Goal: Transaction & Acquisition: Book appointment/travel/reservation

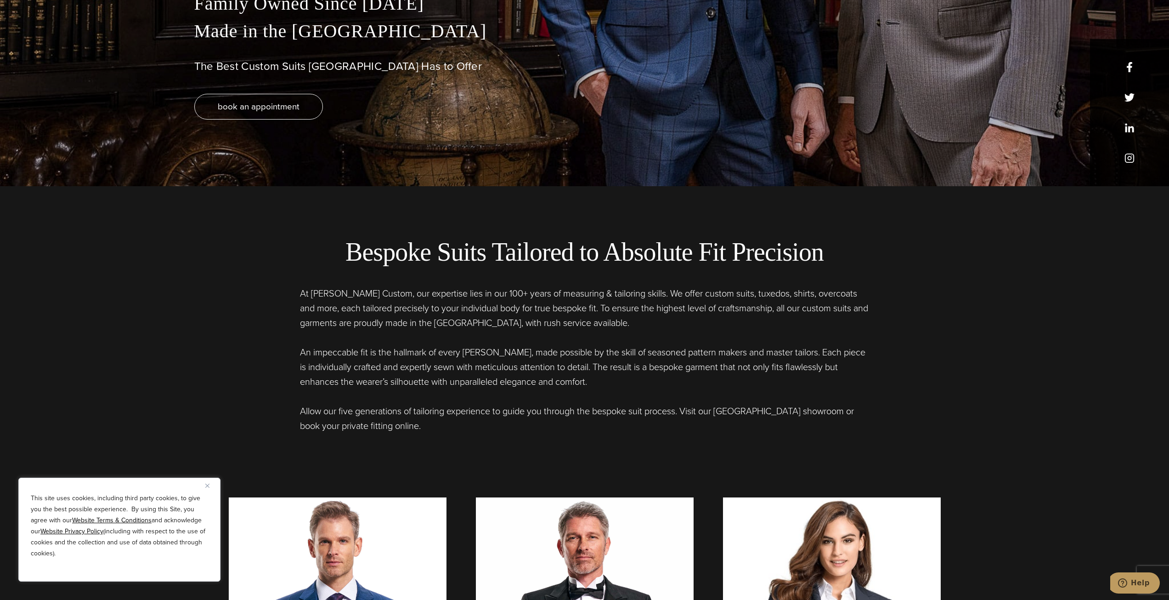
scroll to position [689, 0]
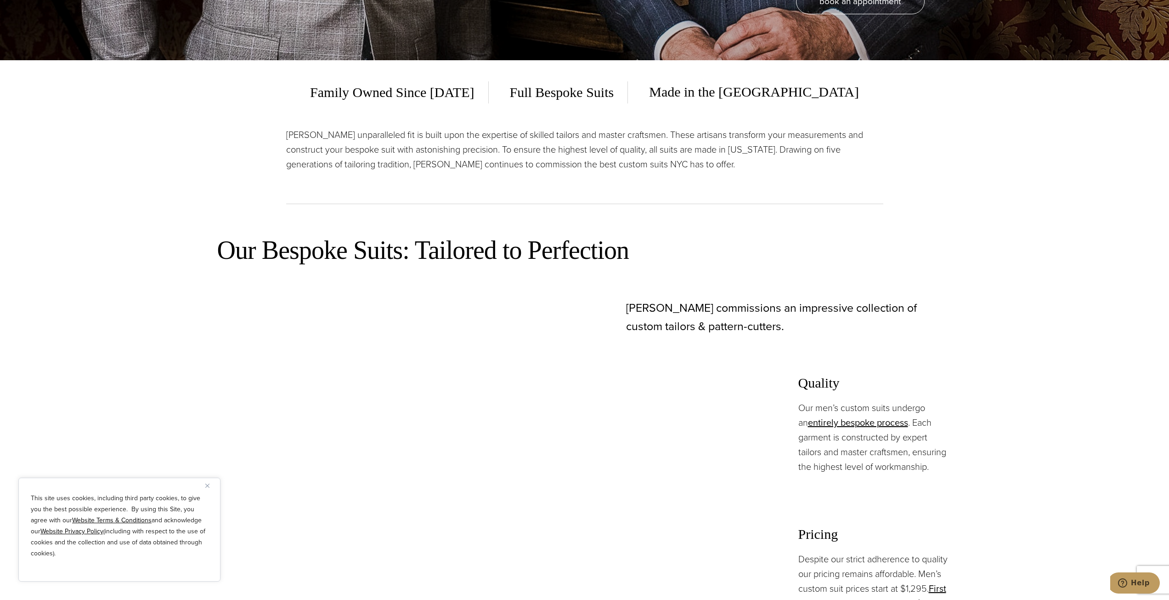
scroll to position [378, 0]
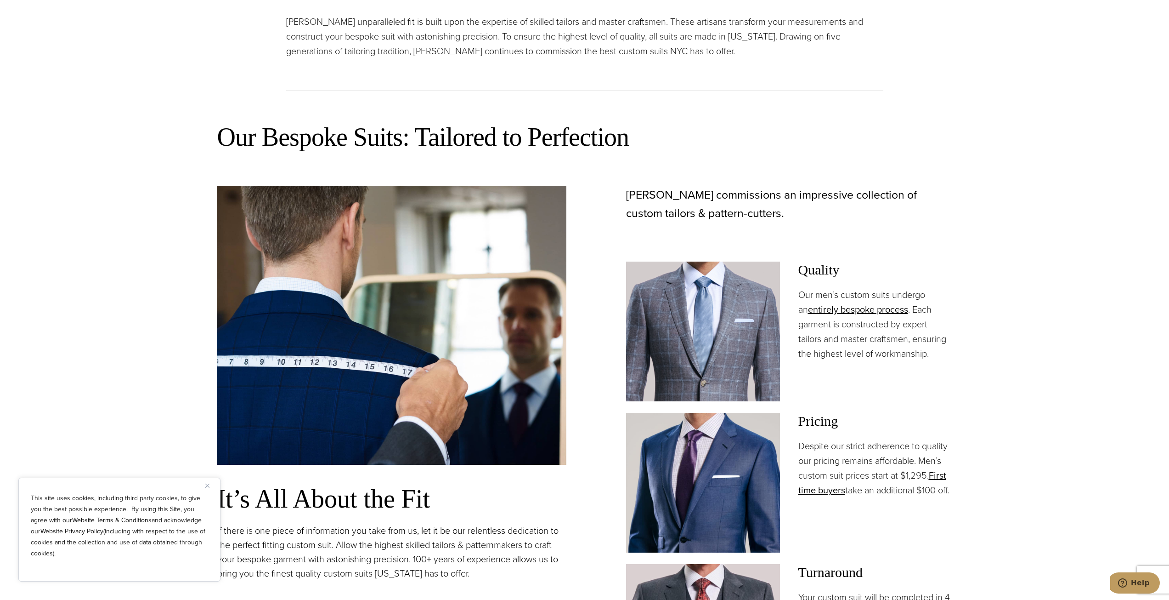
scroll to position [700, 0]
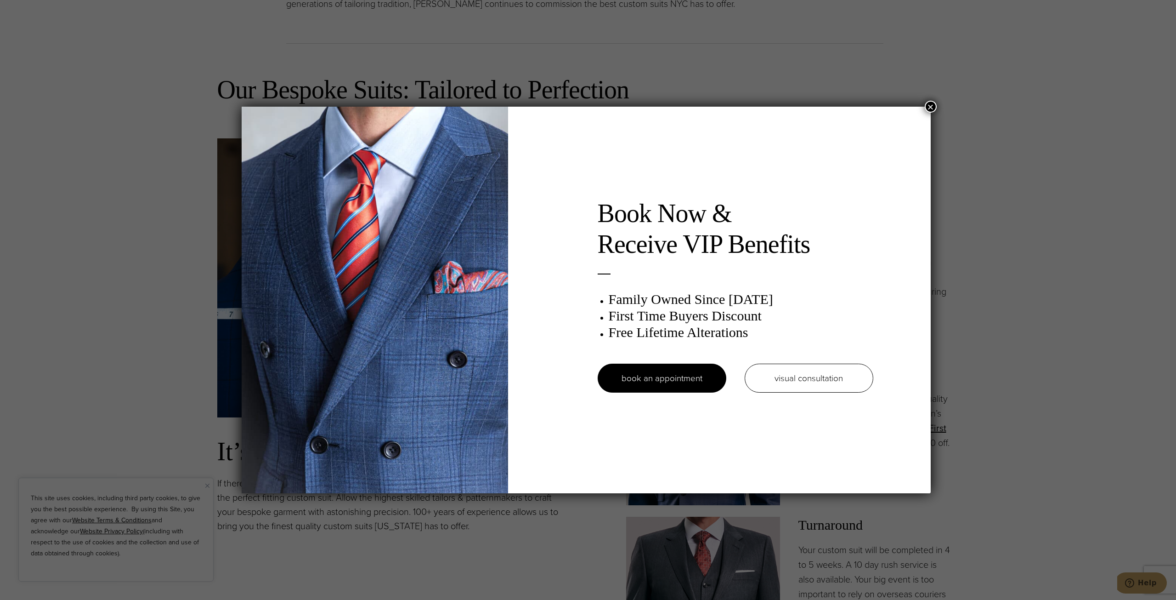
click at [930, 96] on div "Book Now & Receive VIP Benefits Family Owned Since 1913 First Time Buyers Disco…" at bounding box center [588, 300] width 1176 height 600
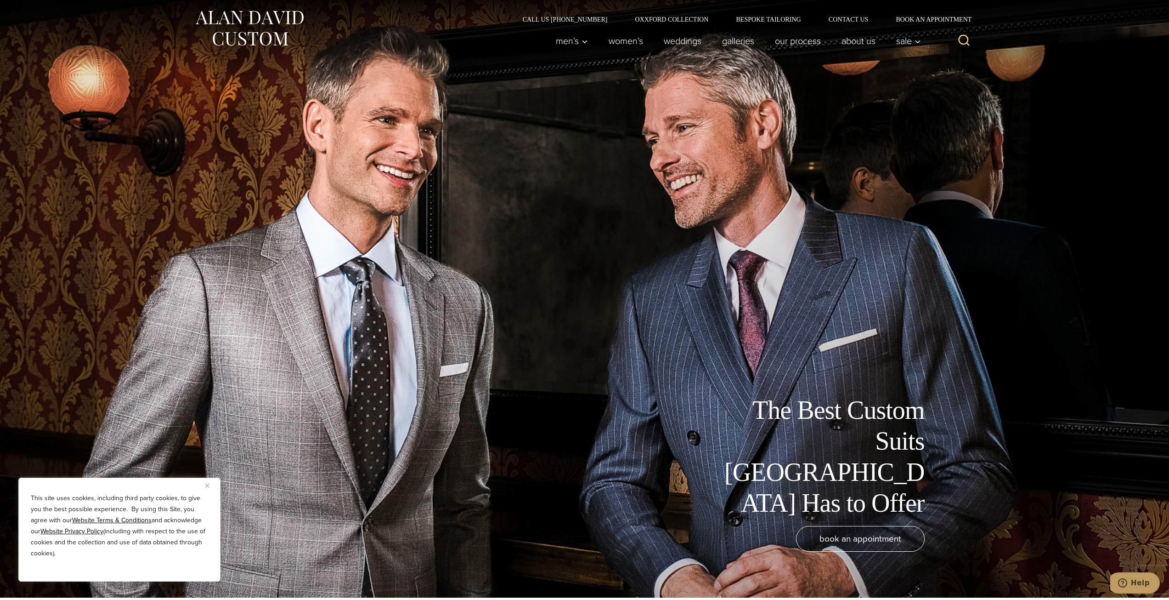
scroll to position [0, 0]
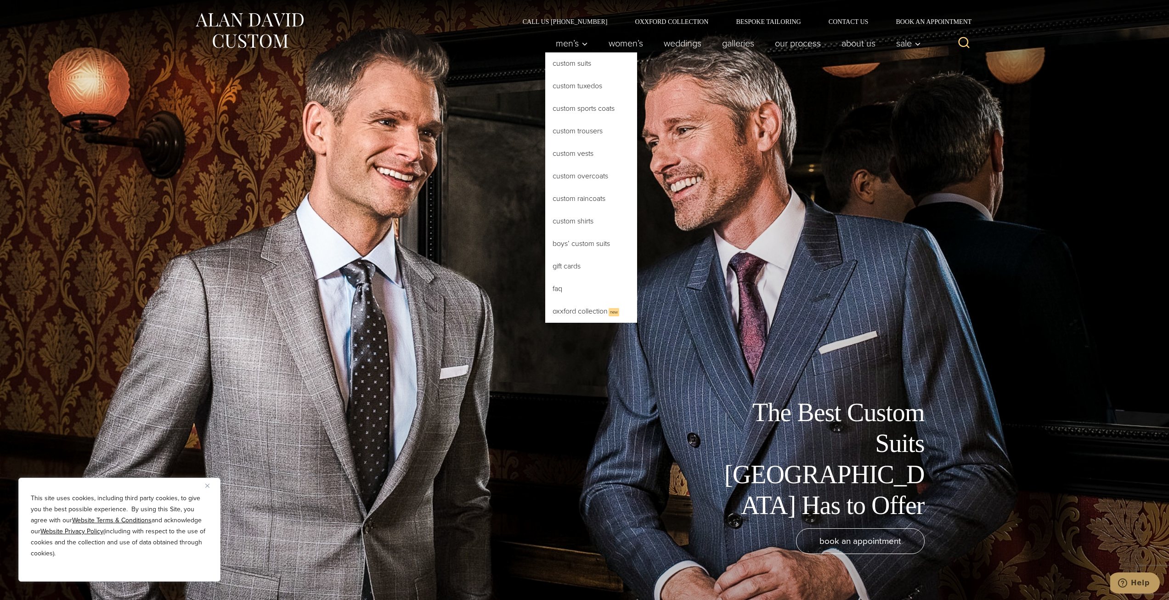
click at [581, 68] on link "Custom Suits" at bounding box center [591, 63] width 92 height 22
click at [578, 66] on link "Custom Suits" at bounding box center [591, 63] width 92 height 22
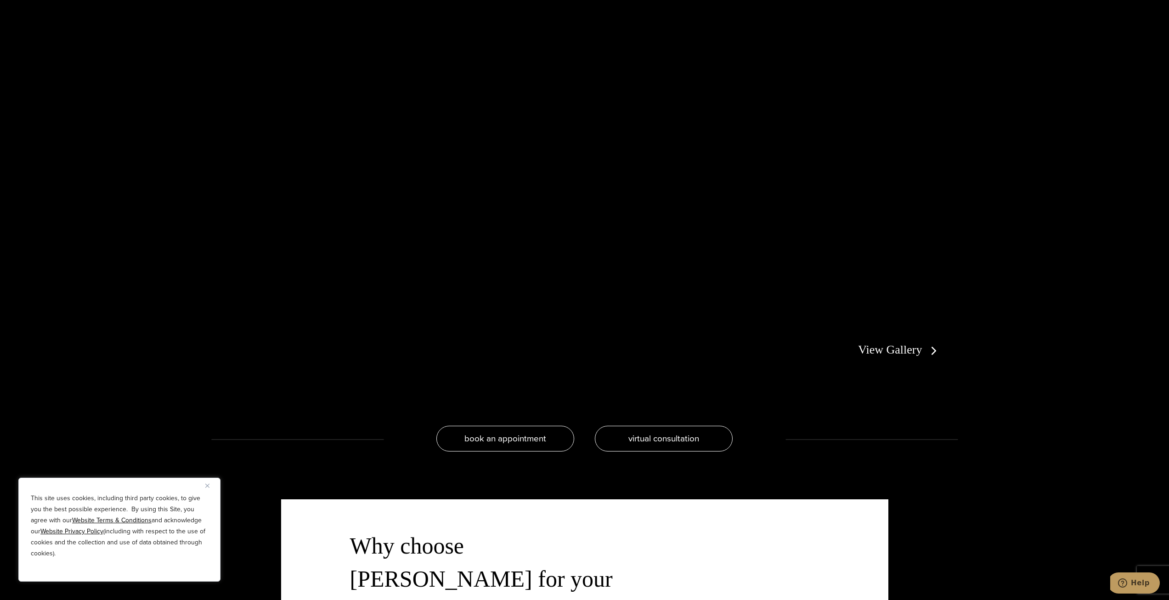
scroll to position [2113, 0]
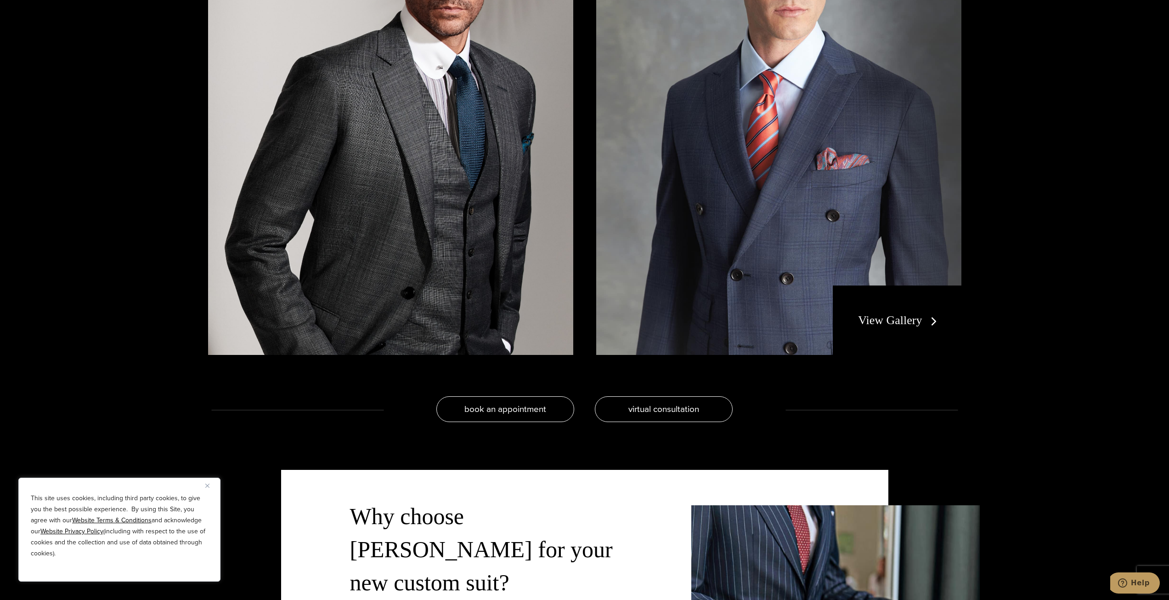
click at [917, 316] on link "View Gallery" at bounding box center [899, 319] width 82 height 13
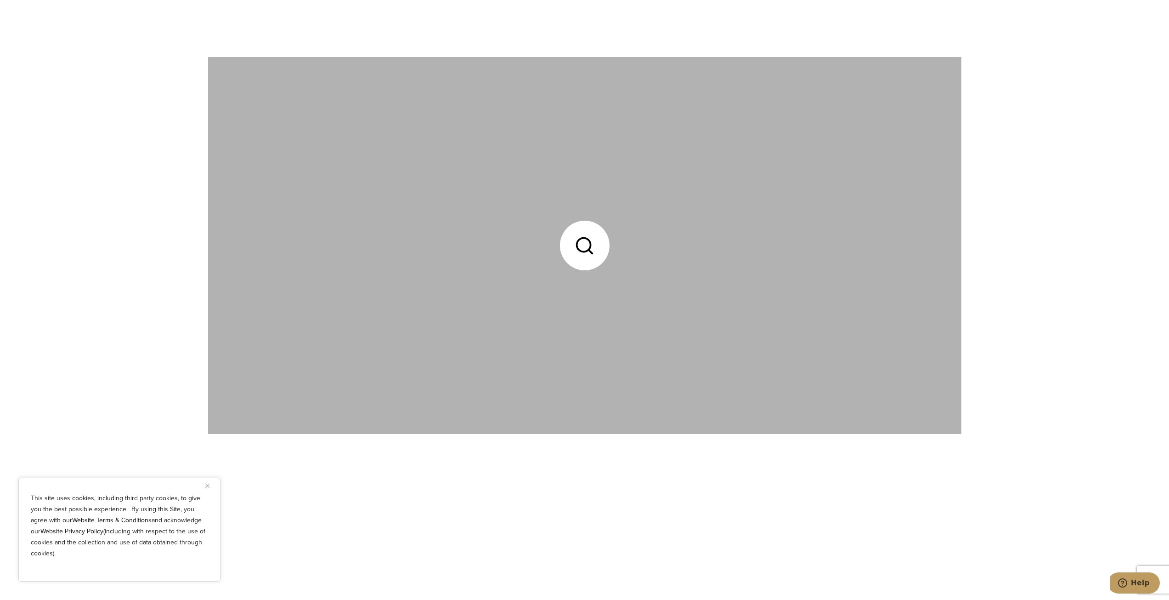
scroll to position [3078, 0]
